Goal: Task Accomplishment & Management: Use online tool/utility

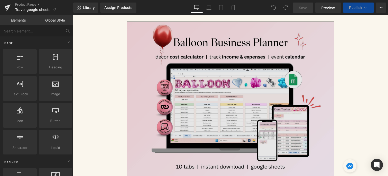
scroll to position [76, 0]
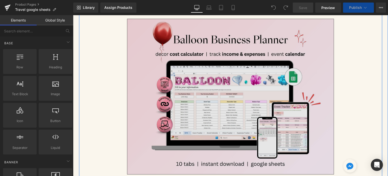
click at [214, 91] on img at bounding box center [230, 96] width 207 height 155
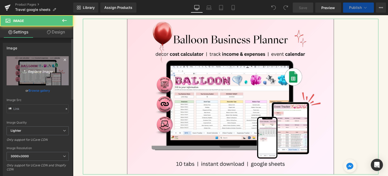
click at [31, 75] on link "Replace Image" at bounding box center [38, 70] width 62 height 29
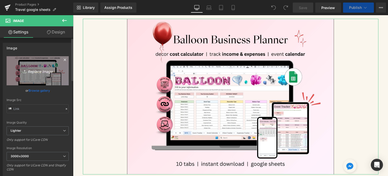
scroll to position [75, 0]
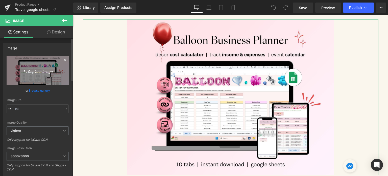
type input "C:\fakepath\Digital Appointment Planner 2023 (42).jpg"
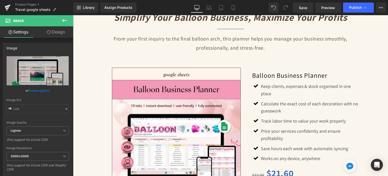
scroll to position [417, 0]
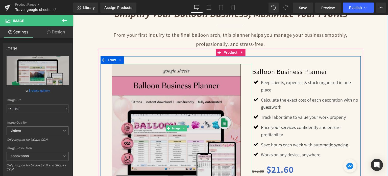
click at [189, 110] on img at bounding box center [176, 128] width 129 height 129
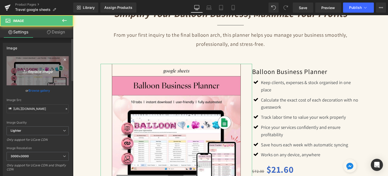
click at [21, 75] on link "Replace Image" at bounding box center [38, 70] width 62 height 29
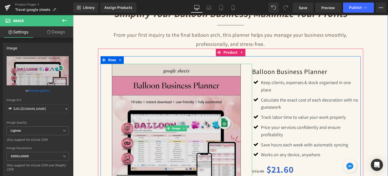
click at [202, 123] on img at bounding box center [176, 128] width 129 height 129
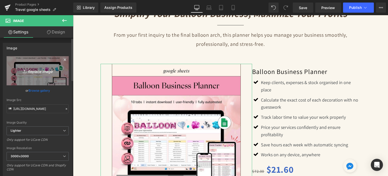
click at [47, 74] on link "Replace Image" at bounding box center [38, 70] width 62 height 29
type input "C:\fakepath\22.jpg"
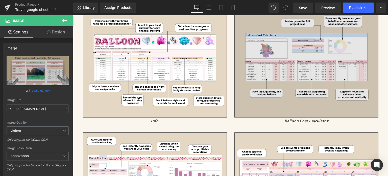
scroll to position [1125, 0]
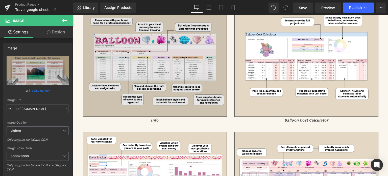
click at [132, 59] on img at bounding box center [155, 62] width 144 height 108
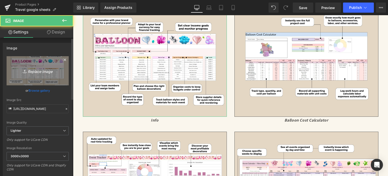
click at [41, 69] on icon "Replace Image" at bounding box center [37, 70] width 40 height 6
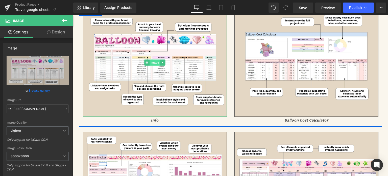
click at [150, 59] on span "Image" at bounding box center [155, 62] width 11 height 6
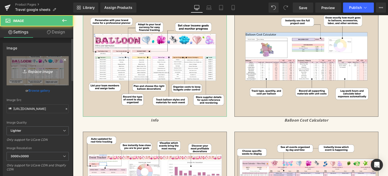
click at [29, 74] on link "Replace Image" at bounding box center [38, 70] width 62 height 29
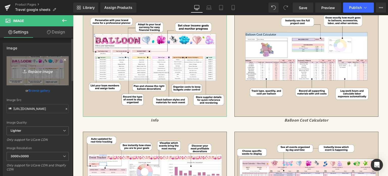
type input "C:\fakepath\31.jpg"
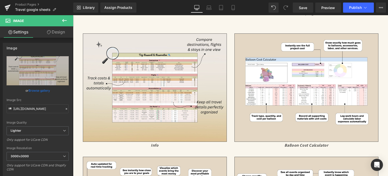
scroll to position [1100, 0]
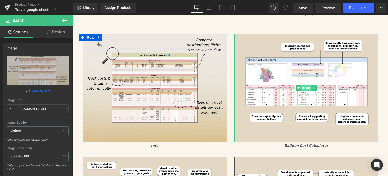
click at [306, 86] on span "Image" at bounding box center [306, 88] width 11 height 6
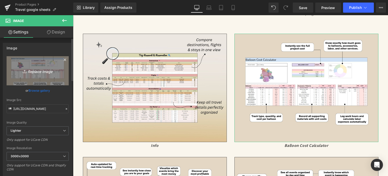
click at [26, 69] on icon at bounding box center [25, 71] width 5 height 5
type input "C:\fakepath\32.jpg"
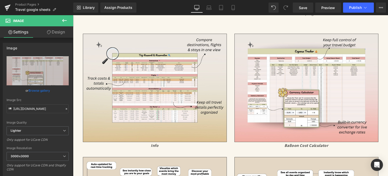
scroll to position [1150, 0]
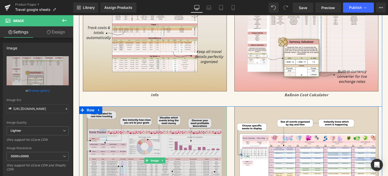
click at [149, 147] on img at bounding box center [155, 160] width 144 height 108
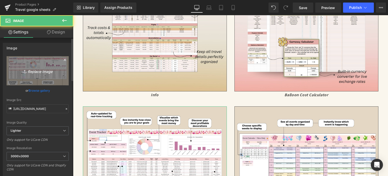
click at [25, 71] on icon at bounding box center [25, 71] width 5 height 5
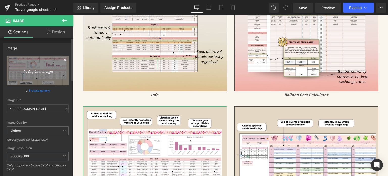
type input "C:\fakepath\33.jpg"
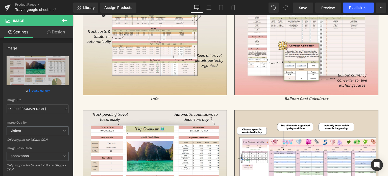
scroll to position [1201, 0]
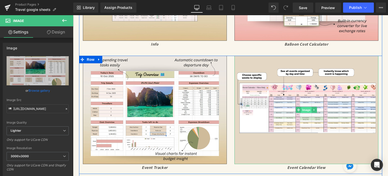
click at [302, 111] on span "Image" at bounding box center [306, 110] width 11 height 6
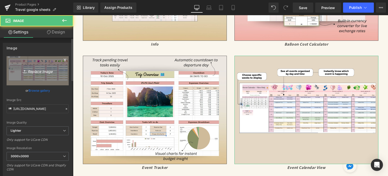
click at [41, 73] on icon "Replace Image" at bounding box center [37, 70] width 40 height 6
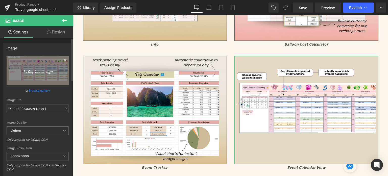
type input "C:\fakepath\34.jpg"
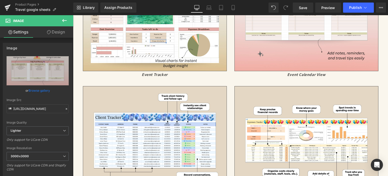
scroll to position [1302, 0]
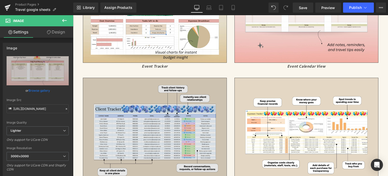
click at [201, 113] on img at bounding box center [155, 132] width 144 height 108
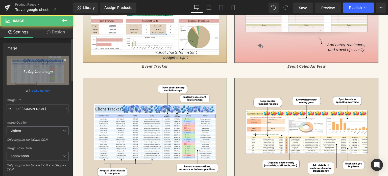
click at [19, 70] on icon "Replace Image" at bounding box center [37, 70] width 40 height 6
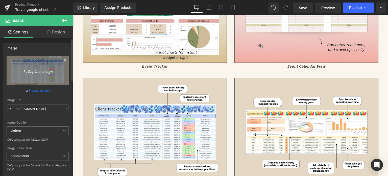
type input "C:\fakepath\35.jpg"
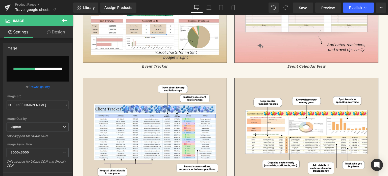
scroll to position [1327, 0]
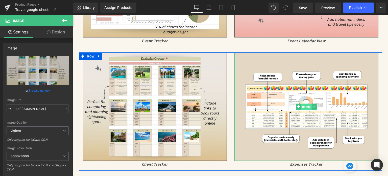
click at [303, 105] on span "Image" at bounding box center [306, 106] width 11 height 6
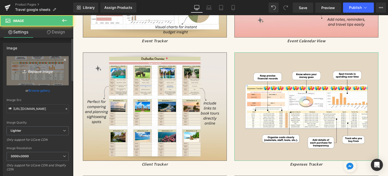
click at [50, 71] on icon "Replace Image" at bounding box center [37, 70] width 40 height 6
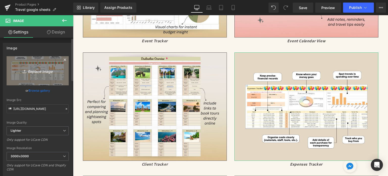
type input "C:\fakepath\36.jpg"
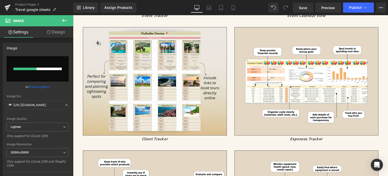
scroll to position [1378, 0]
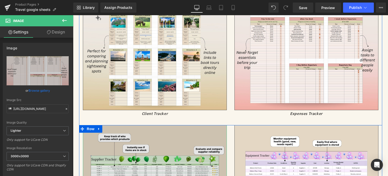
click at [147, 153] on img at bounding box center [155, 179] width 144 height 108
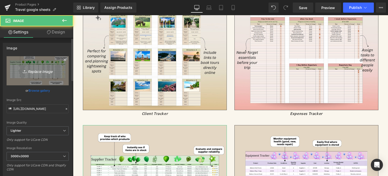
click at [53, 73] on icon "Replace Image" at bounding box center [37, 70] width 40 height 6
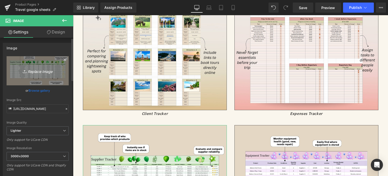
type input "C:\fakepath\37.jpg"
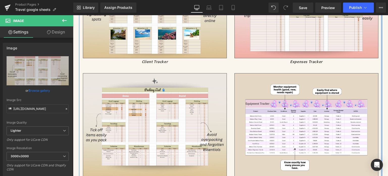
scroll to position [1479, 0]
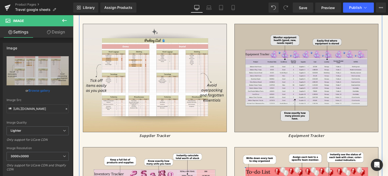
click at [310, 81] on img at bounding box center [307, 78] width 144 height 108
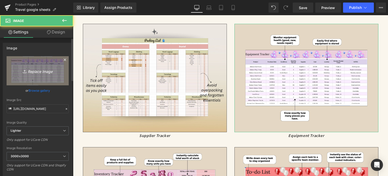
click at [41, 75] on link "Replace Image" at bounding box center [38, 70] width 62 height 29
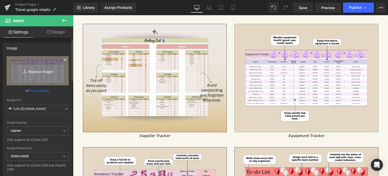
type input "C:\fakepath\Digital Appointment Planner 2023 (44).jpg"
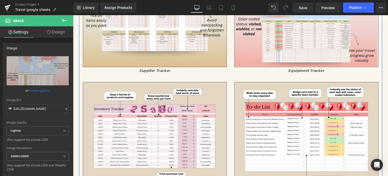
scroll to position [1529, 0]
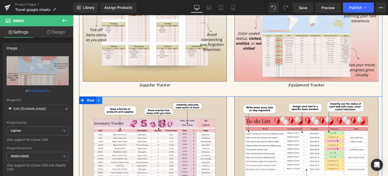
click at [96, 98] on link at bounding box center [99, 100] width 7 height 8
click at [110, 98] on icon at bounding box center [112, 100] width 4 height 4
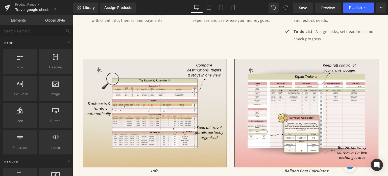
scroll to position [1100, 0]
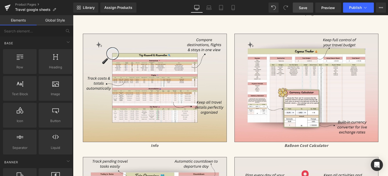
click at [308, 8] on link "Save" at bounding box center [303, 8] width 20 height 10
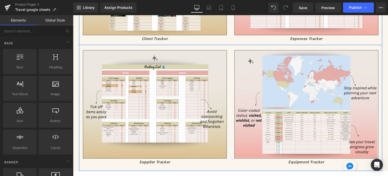
scroll to position [1479, 0]
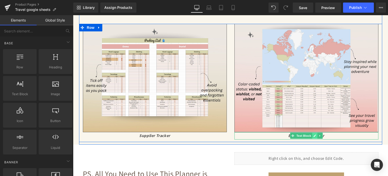
click at [312, 133] on link at bounding box center [314, 135] width 5 height 6
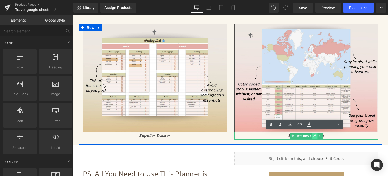
click at [310, 133] on icon "Equipment Tracker" at bounding box center [306, 135] width 36 height 5
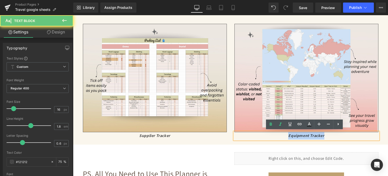
click at [310, 133] on icon "Equipment Tracker" at bounding box center [306, 135] width 36 height 5
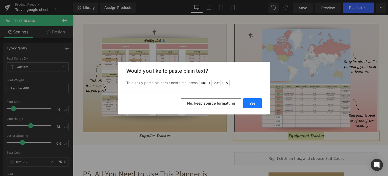
click at [256, 104] on button "Yes" at bounding box center [252, 103] width 18 height 10
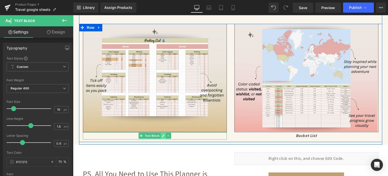
click at [163, 134] on icon at bounding box center [163, 135] width 3 height 3
click at [163, 134] on icon "Supplier Tracker" at bounding box center [154, 135] width 31 height 5
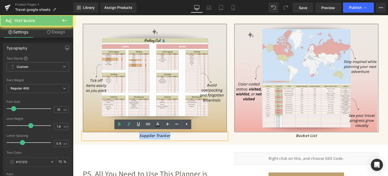
click at [163, 134] on icon "Supplier Tracker" at bounding box center [154, 135] width 31 height 5
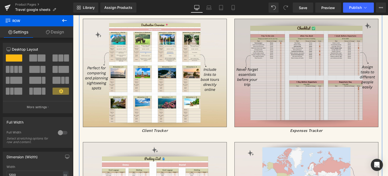
scroll to position [1352, 0]
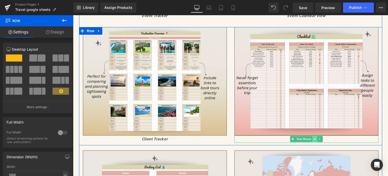
click at [314, 138] on icon at bounding box center [315, 139] width 3 height 3
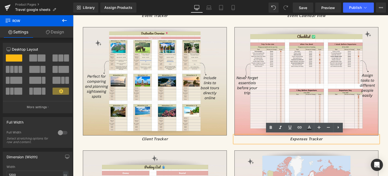
click at [312, 137] on icon "Expenses Tracker" at bounding box center [306, 138] width 33 height 5
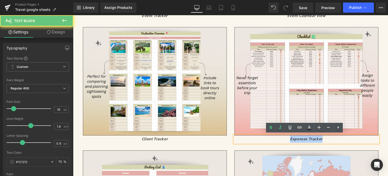
click at [312, 137] on icon "Expenses Tracker" at bounding box center [306, 138] width 33 height 5
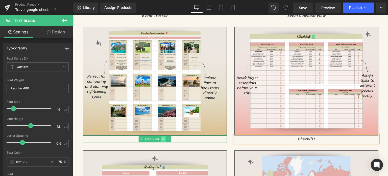
click at [162, 138] on icon at bounding box center [163, 139] width 3 height 3
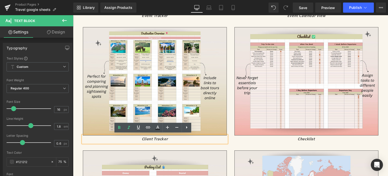
click at [161, 138] on icon "Client Tracker" at bounding box center [155, 138] width 26 height 5
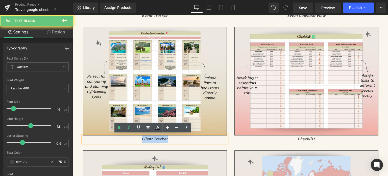
click at [161, 138] on icon "Client Tracker" at bounding box center [155, 138] width 26 height 5
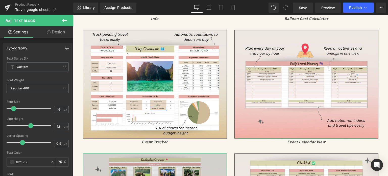
scroll to position [1226, 0]
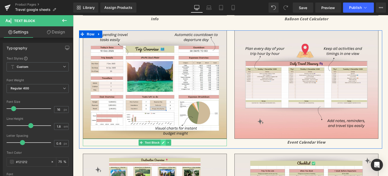
click at [162, 141] on icon at bounding box center [163, 142] width 3 height 3
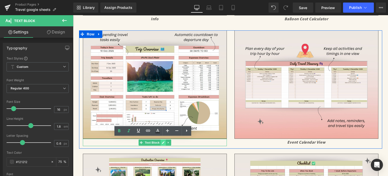
click at [161, 141] on icon "Event Tracker" at bounding box center [155, 141] width 26 height 5
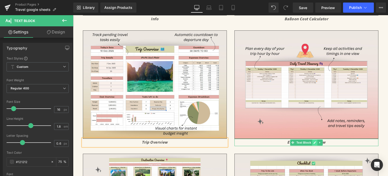
click at [313, 141] on icon at bounding box center [314, 142] width 3 height 3
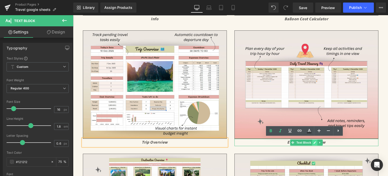
click at [311, 140] on icon "Event Calendar View" at bounding box center [306, 141] width 38 height 5
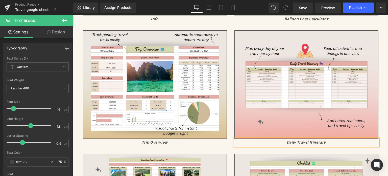
click at [383, 121] on div "Organize, Track & Grow Your Balloon Business with Ease Heading The Balloon Busi…" at bounding box center [230, 142] width 315 height 2643
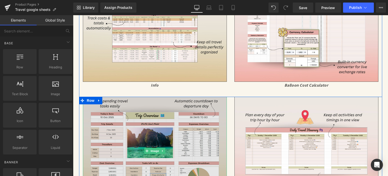
scroll to position [1100, 0]
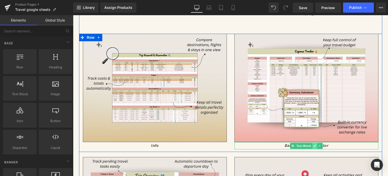
click at [313, 144] on icon at bounding box center [314, 145] width 3 height 3
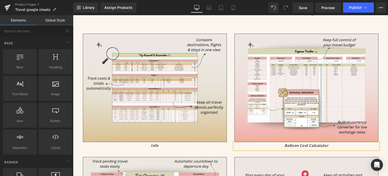
click at [312, 143] on icon "Balloon Cost Calculator" at bounding box center [307, 145] width 44 height 5
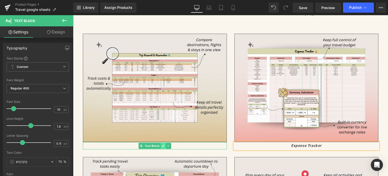
click at [160, 144] on link at bounding box center [162, 146] width 5 height 6
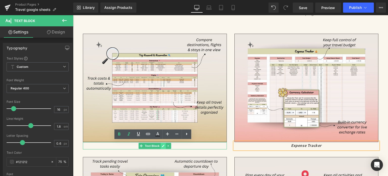
click at [159, 144] on p "Info" at bounding box center [155, 145] width 144 height 7
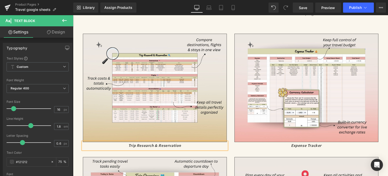
click at [155, 144] on icon "Trip Research & Reservation" at bounding box center [154, 145] width 53 height 5
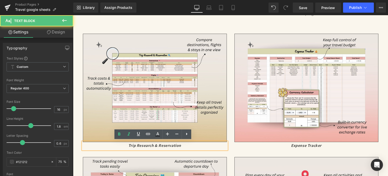
click at [155, 144] on icon "Trip Research & Reservation" at bounding box center [154, 145] width 53 height 5
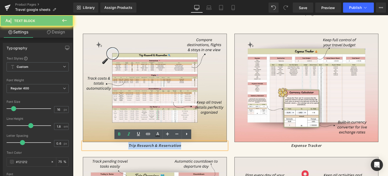
click at [155, 144] on icon "Trip Research & Reservation" at bounding box center [154, 145] width 53 height 5
copy icon "Trip Research & Reservation"
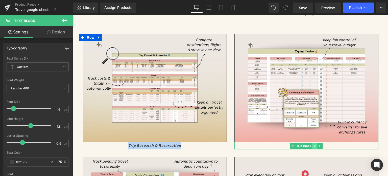
click at [313, 144] on icon at bounding box center [314, 145] width 3 height 3
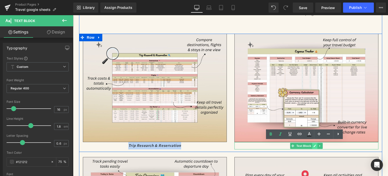
click at [312, 144] on icon "Expense Tracker" at bounding box center [306, 145] width 31 height 5
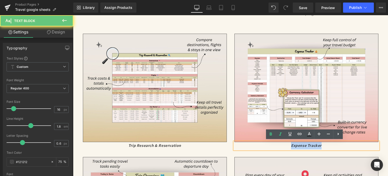
click at [312, 144] on icon "Expense Tracker" at bounding box center [306, 145] width 31 height 5
copy icon "Expense Tracker"
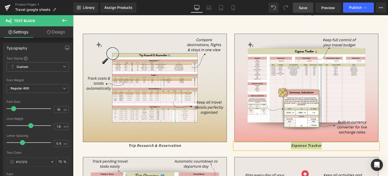
click at [299, 7] on link "Save" at bounding box center [303, 8] width 20 height 10
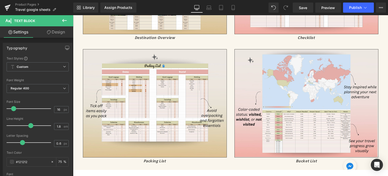
scroll to position [1479, 0]
